Goal: Information Seeking & Learning: Find specific fact

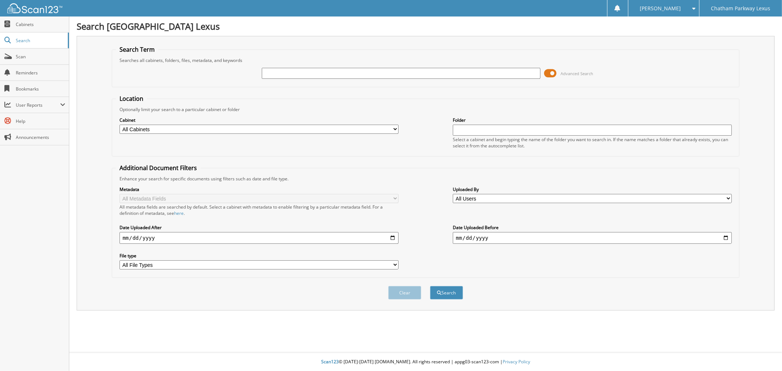
click at [321, 74] on input "text" at bounding box center [401, 73] width 279 height 11
type input "l215561a"
click at [430, 286] on button "Search" at bounding box center [446, 293] width 33 height 14
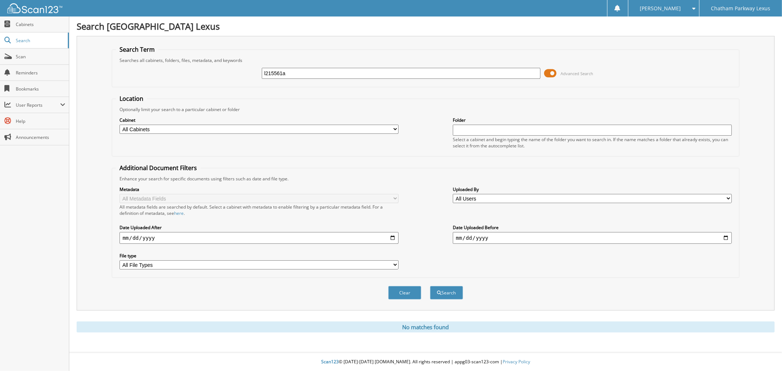
click at [269, 69] on input "l215561a" at bounding box center [401, 73] width 279 height 11
type input "l25561a"
click at [430, 286] on button "Search" at bounding box center [446, 293] width 33 height 14
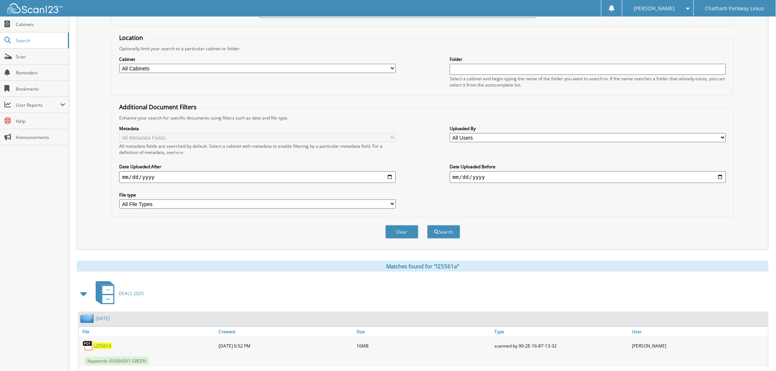
scroll to position [122, 0]
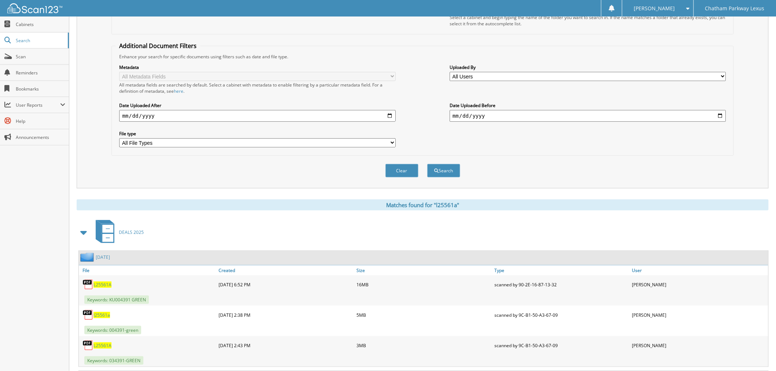
click at [102, 282] on span "L25561A" at bounding box center [102, 285] width 18 height 6
